Goal: Check status: Check status

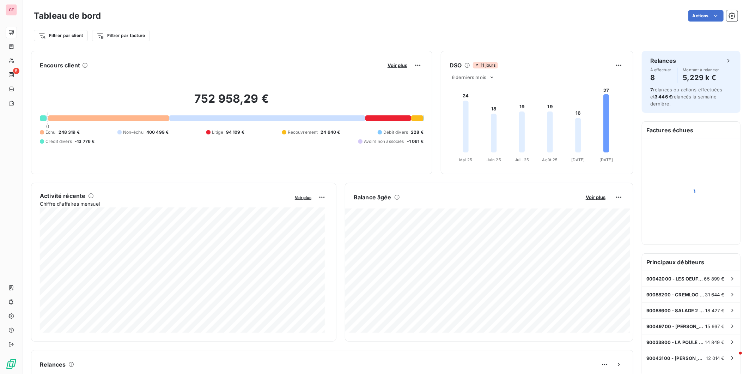
click at [593, 198] on span "Voir plus" at bounding box center [596, 197] width 20 height 6
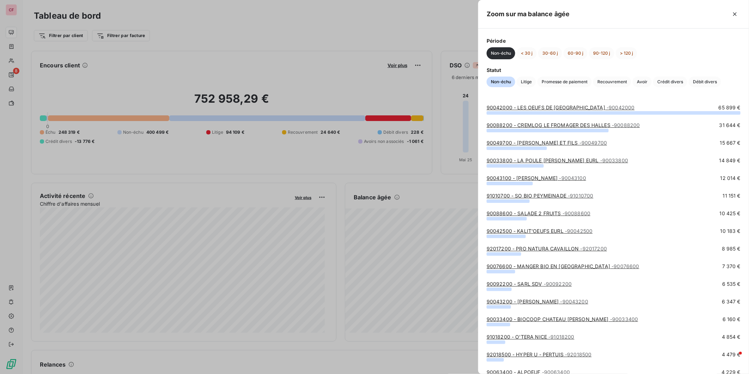
click at [674, 85] on span "Crédit divers" at bounding box center [670, 82] width 34 height 11
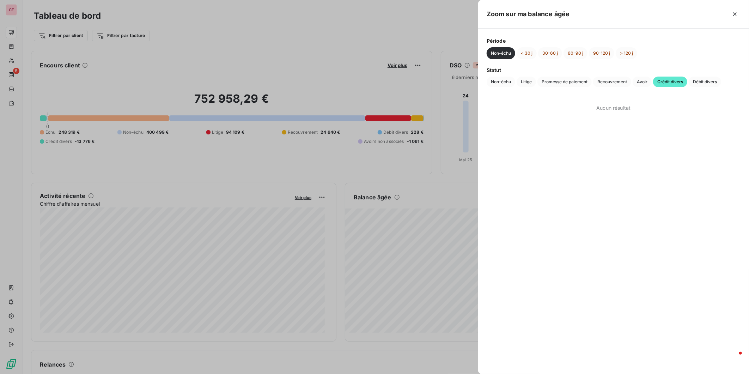
click at [523, 54] on button "< 30 j" at bounding box center [527, 53] width 20 height 12
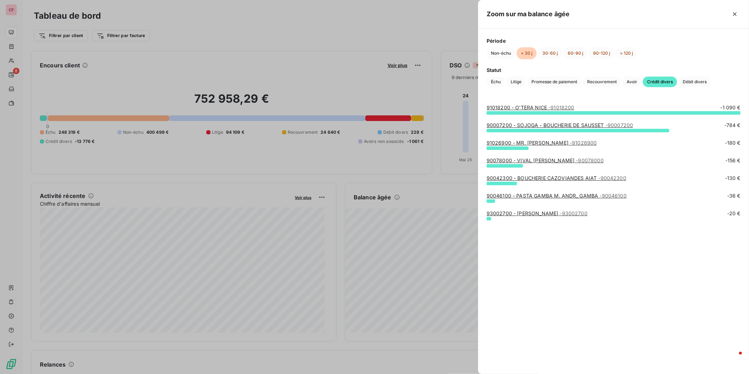
click at [577, 126] on link "90007200 - SOJOGA - BOUCHERIE DE SAUSSET - 90007200" at bounding box center [560, 125] width 147 height 6
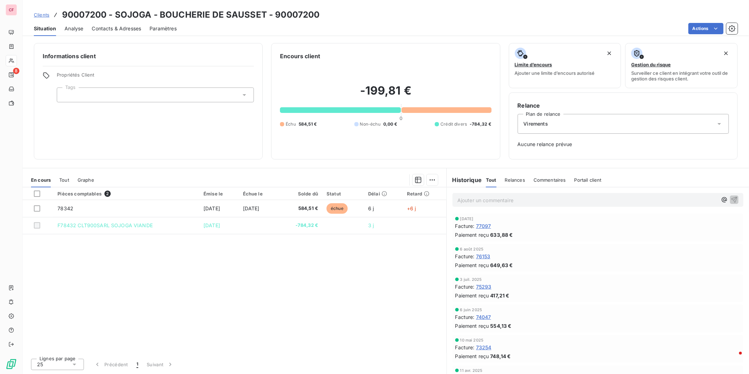
click at [336, 332] on div "Pièces comptables 2 Émise le Échue le Solde dû Statut Délai Retard 78342 [DATE]…" at bounding box center [235, 269] width 424 height 165
click at [273, 262] on div "Pièces comptables 2 Émise le Échue le Solde dû Statut Délai Retard 78342 [DATE]…" at bounding box center [235, 269] width 424 height 165
click at [460, 205] on div "Ajouter un commentaire ﻿" at bounding box center [597, 200] width 291 height 14
click at [465, 196] on p "Ajouter un commentaire ﻿" at bounding box center [587, 200] width 260 height 9
click at [731, 199] on icon "button" at bounding box center [734, 199] width 6 height 6
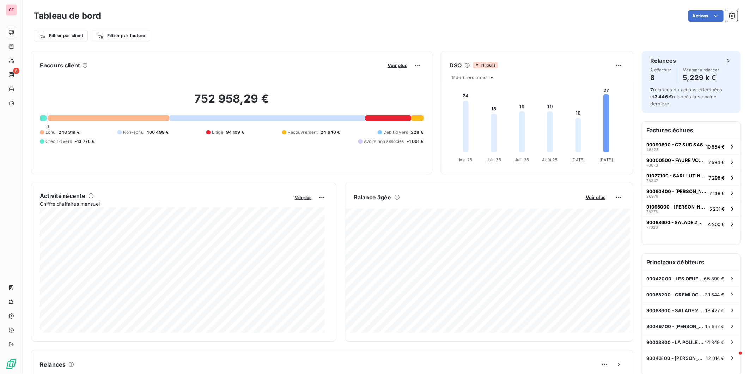
click at [597, 198] on span "Voir plus" at bounding box center [596, 197] width 20 height 6
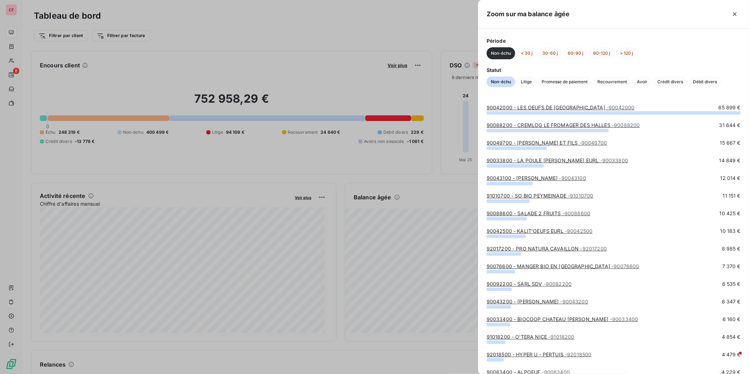
click at [528, 57] on button "< 30 j" at bounding box center [527, 53] width 20 height 12
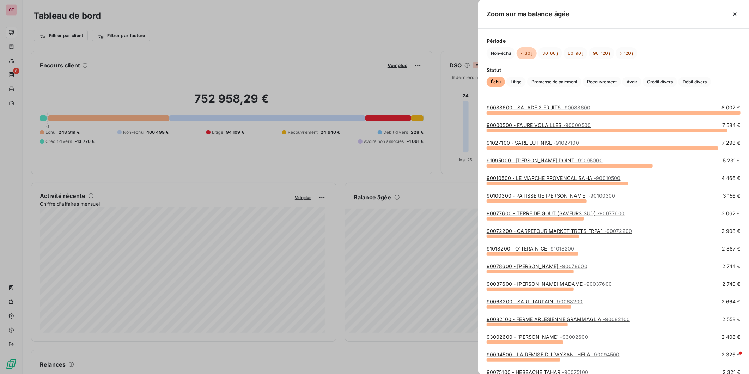
click at [650, 82] on span "Crédit divers" at bounding box center [660, 82] width 34 height 11
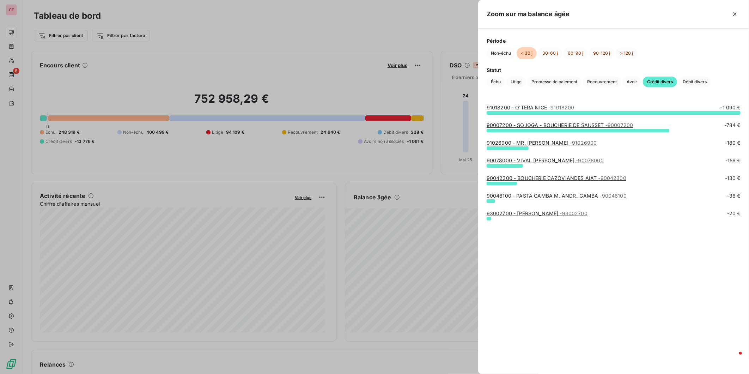
click at [545, 106] on link "91018200 - O'TERA NICE - 91018200" at bounding box center [531, 107] width 88 height 6
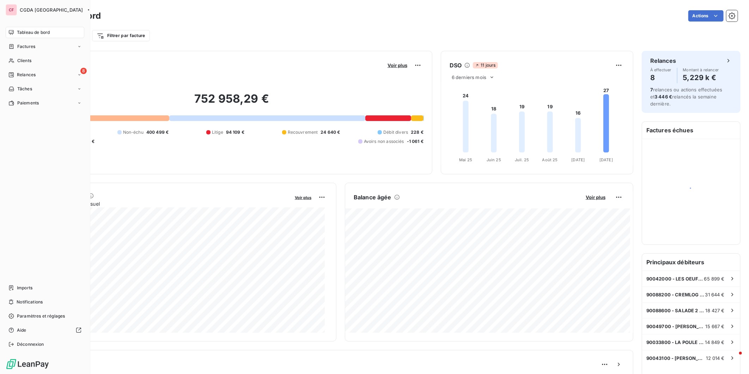
click at [29, 73] on span "Relances" at bounding box center [26, 75] width 19 height 6
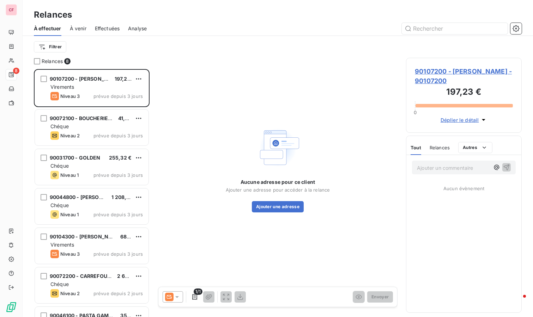
click at [195, 16] on div "Relances" at bounding box center [278, 14] width 510 height 13
click at [118, 48] on div "Filtrer" at bounding box center [278, 46] width 488 height 13
click at [196, 40] on div "Filtrer" at bounding box center [278, 47] width 488 height 22
click at [214, 25] on div at bounding box center [338, 28] width 366 height 11
